Goal: Browse casually: Explore the website without a specific task or goal

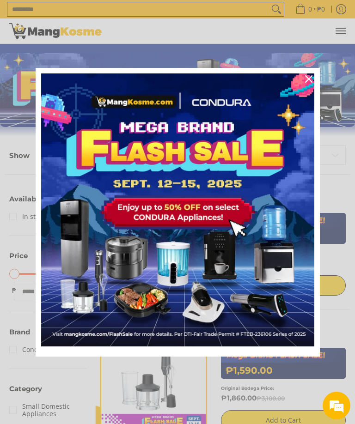
click at [311, 79] on icon "close icon" at bounding box center [308, 78] width 7 height 7
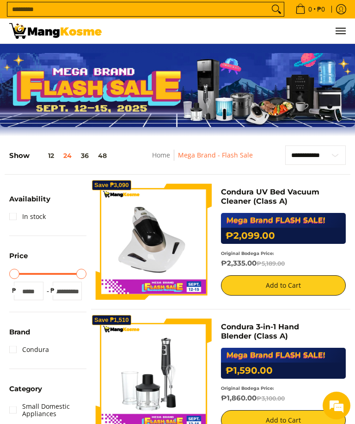
click at [165, 157] on link "Home" at bounding box center [161, 155] width 18 height 9
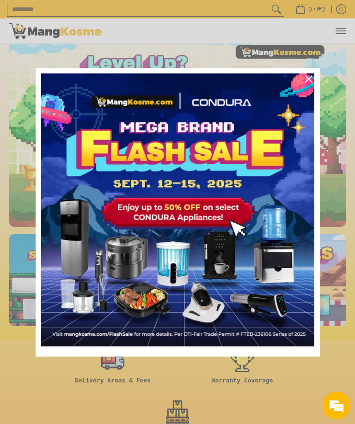
scroll to position [21, 0]
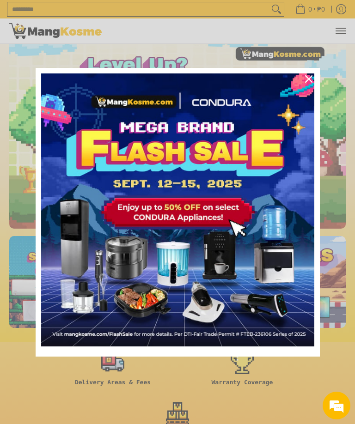
click at [308, 84] on div "Close" at bounding box center [308, 79] width 15 height 15
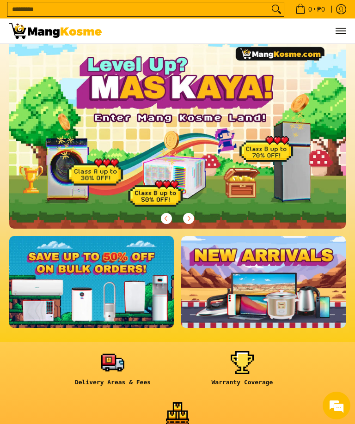
click at [305, 78] on img at bounding box center [177, 133] width 336 height 192
click at [308, 77] on img at bounding box center [177, 133] width 336 height 192
click at [195, 227] on button "Next" at bounding box center [188, 218] width 20 height 20
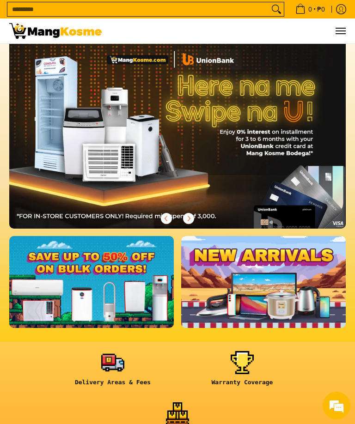
scroll to position [0, 0]
click at [193, 223] on span "Next" at bounding box center [188, 218] width 11 height 11
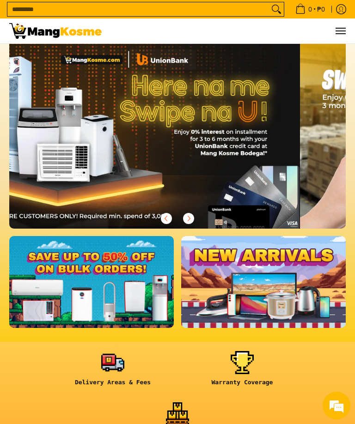
scroll to position [0, 1009]
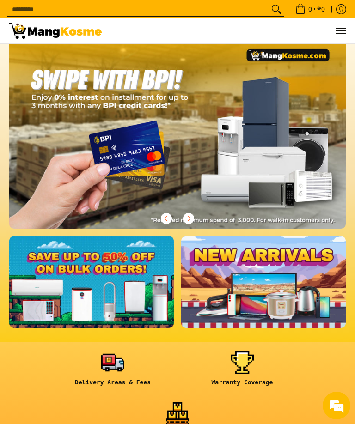
click at [113, 281] on link at bounding box center [91, 282] width 165 height 92
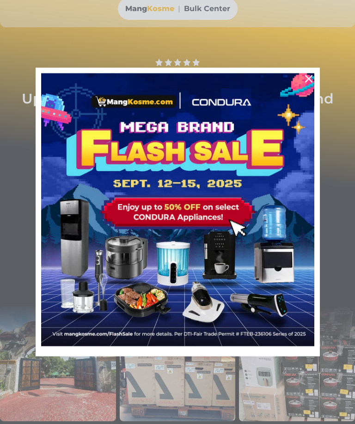
click at [301, 85] on button "Close" at bounding box center [309, 79] width 22 height 22
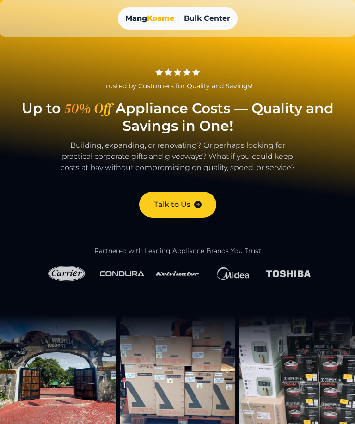
click at [67, 281] on img at bounding box center [66, 274] width 44 height 22
click at [68, 269] on img at bounding box center [66, 274] width 44 height 22
